Goal: Task Accomplishment & Management: Complete application form

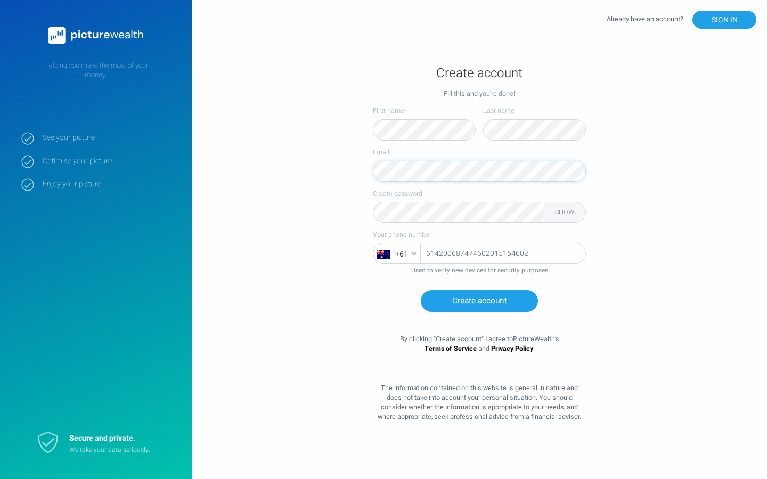
click at [503, 254] on input "614200687474602015154602" at bounding box center [503, 253] width 165 height 21
type input "54602"
type input "460201515"
click at [421, 290] on button "Create account" at bounding box center [479, 301] width 117 height 22
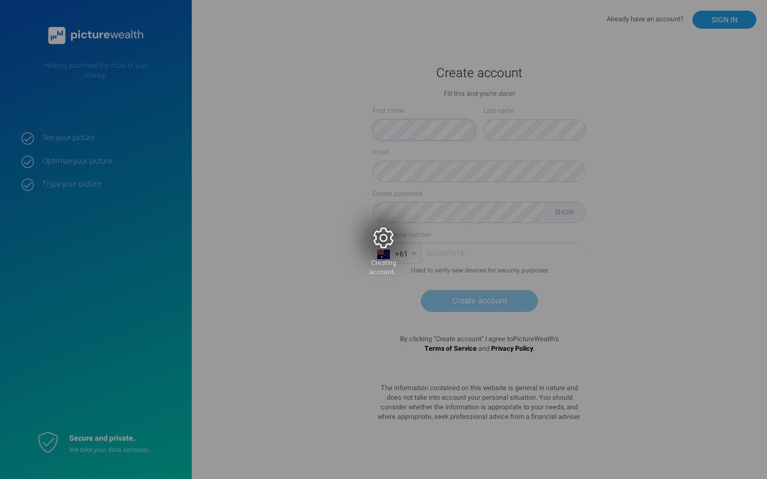
scroll to position [1, 0]
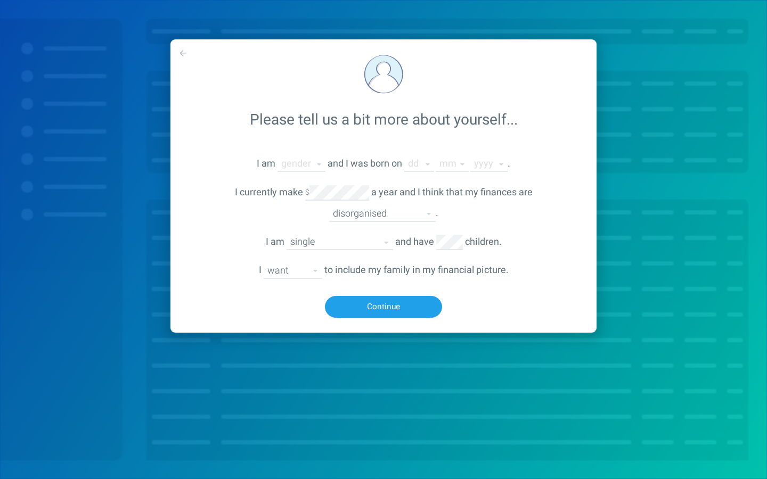
select select "no"
select select "single"
select select "not-organised"
select select "null"
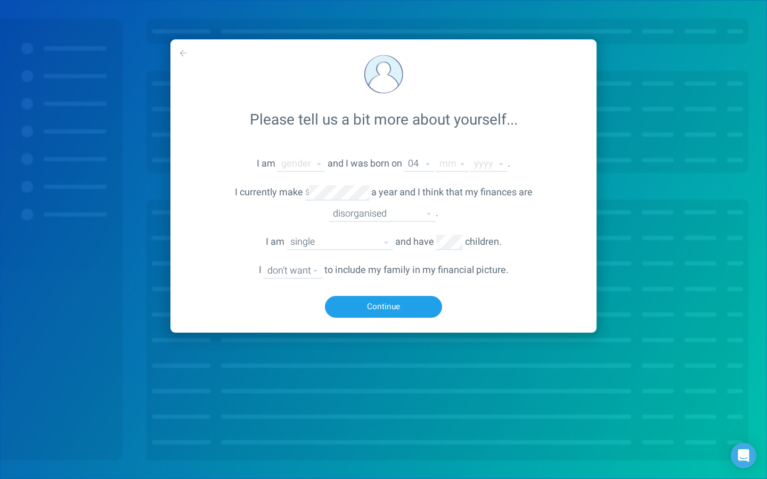
select select "null"
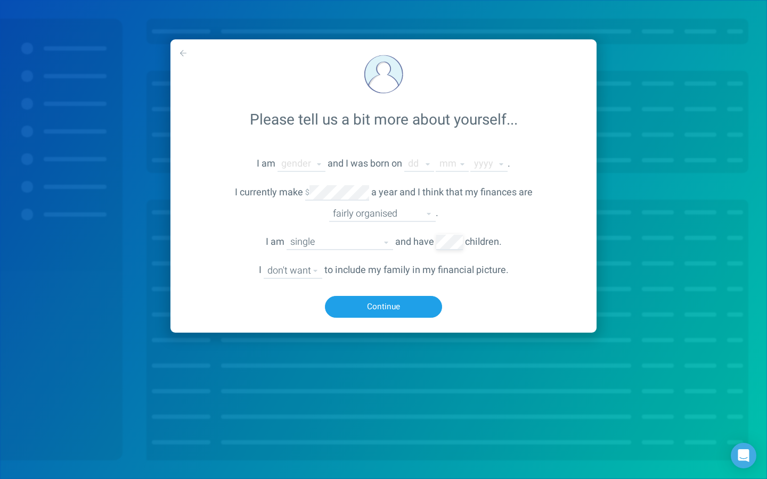
select select "not-organised"
